Goal: Navigation & Orientation: Find specific page/section

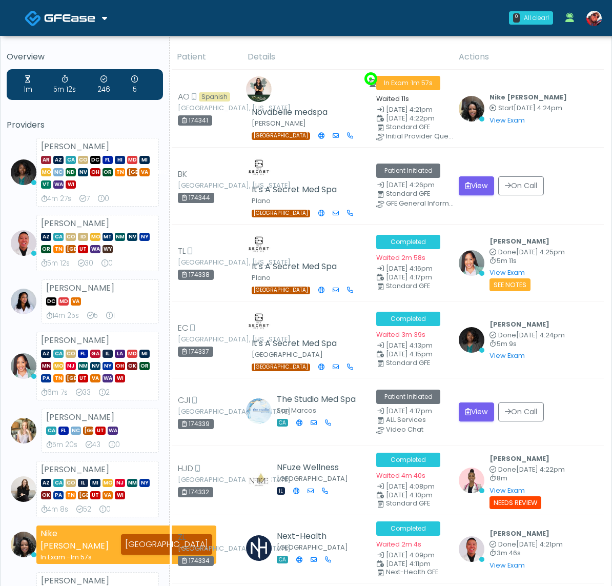
click at [92, 24] on span at bounding box center [71, 17] width 54 height 14
click at [84, 19] on img at bounding box center [69, 18] width 51 height 10
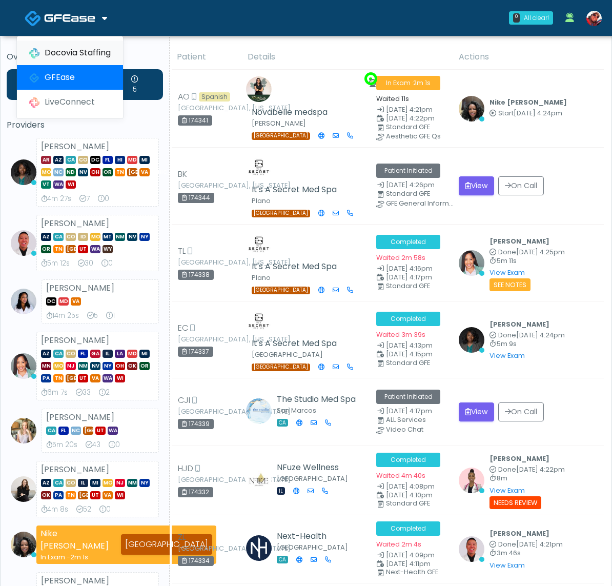
click at [78, 45] on link "Docovia Staffing" at bounding box center [70, 53] width 106 height 25
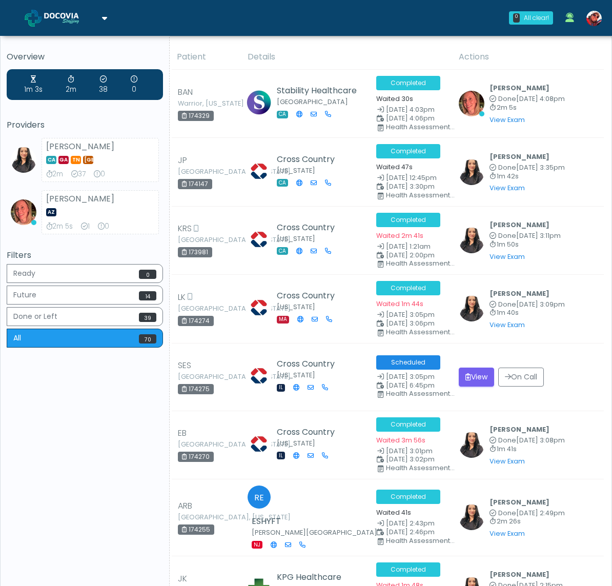
click at [77, 15] on img at bounding box center [69, 18] width 51 height 10
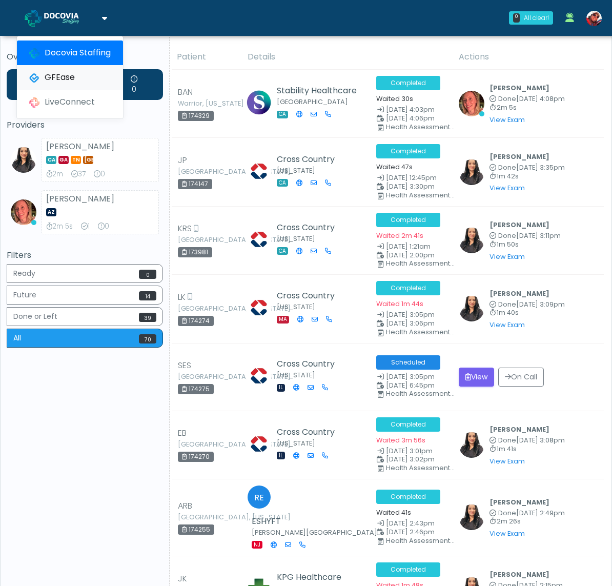
click at [77, 76] on link "GFEase" at bounding box center [70, 77] width 106 height 25
